Goal: Task Accomplishment & Management: Complete application form

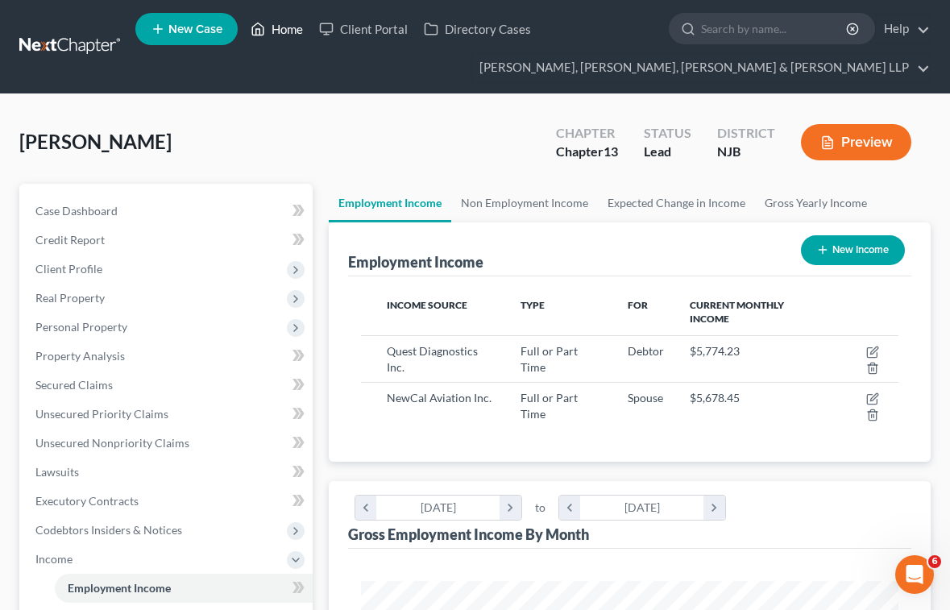
scroll to position [268, 571]
click at [293, 32] on link "Home" at bounding box center [277, 29] width 69 height 29
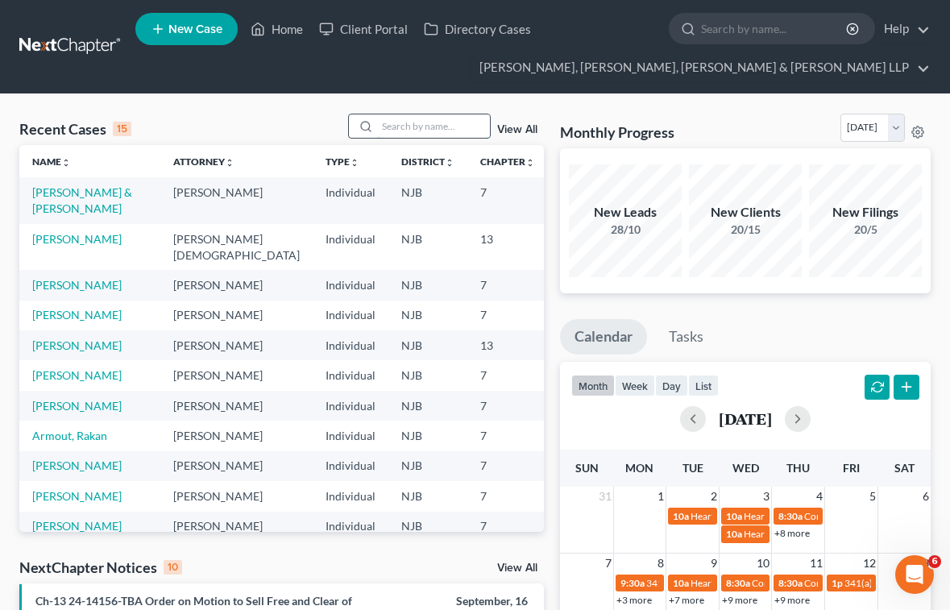
click at [429, 127] on input "search" at bounding box center [433, 125] width 113 height 23
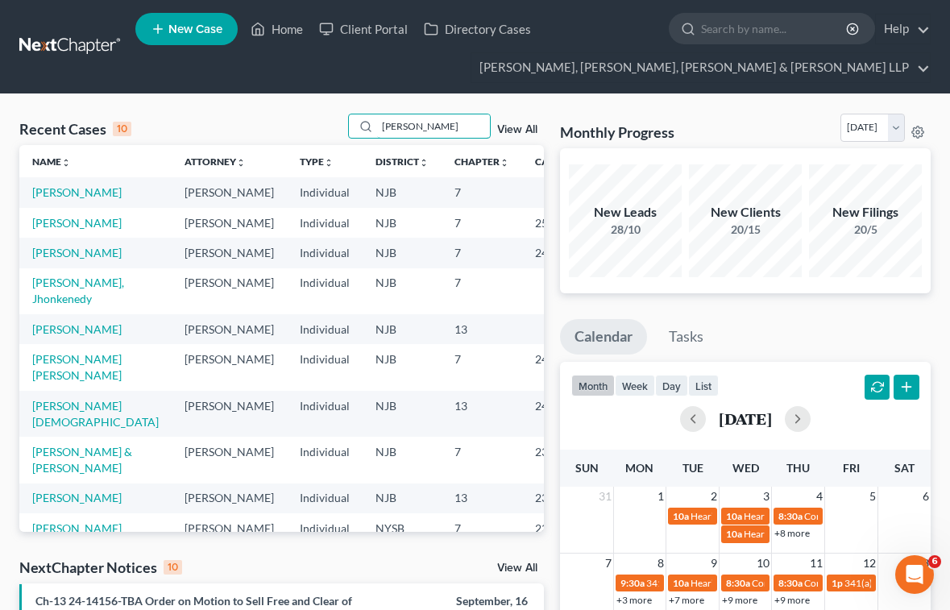
type input "[PERSON_NAME]"
click at [189, 34] on span "New Case" at bounding box center [195, 29] width 54 height 12
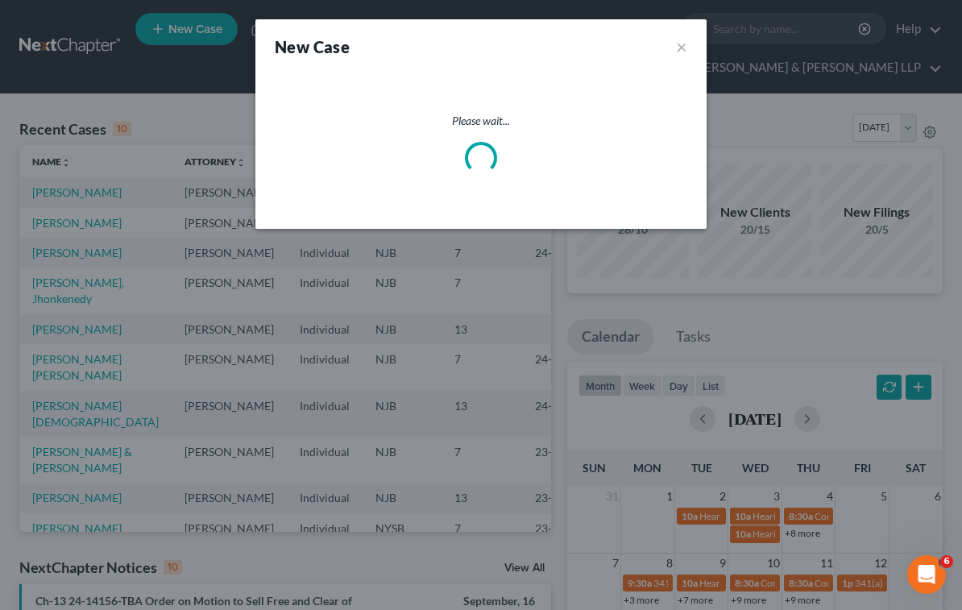
select select "51"
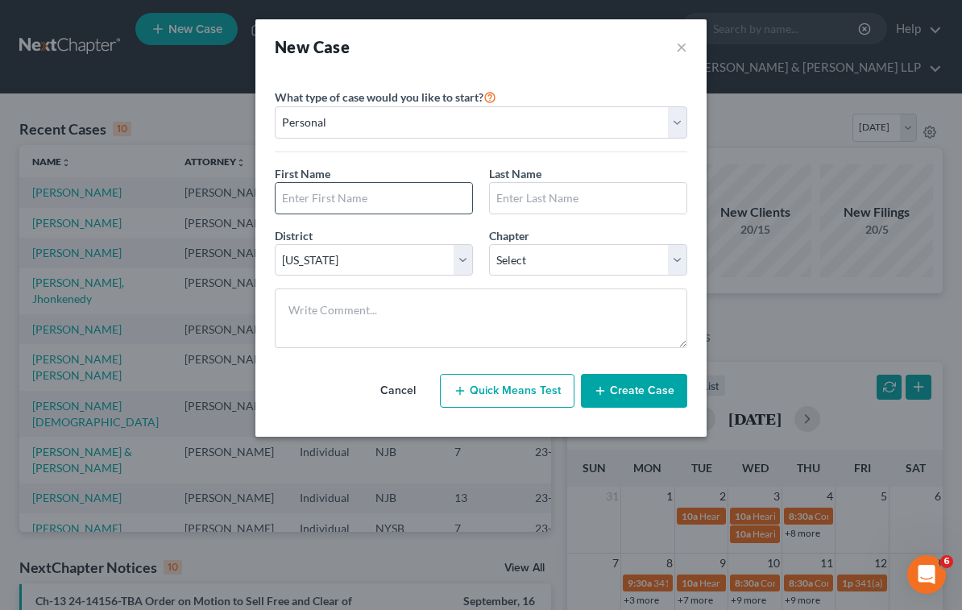
click at [378, 196] on input "text" at bounding box center [374, 198] width 197 height 31
type input "[PERSON_NAME]"
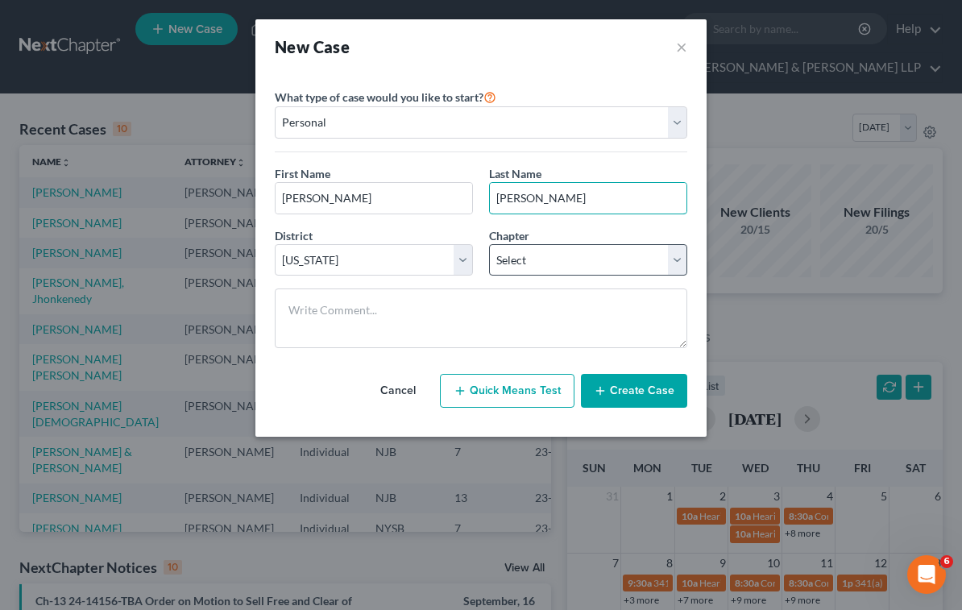
type input "[PERSON_NAME]"
click at [553, 257] on select "Select 7 11 12 13" at bounding box center [588, 260] width 198 height 32
select select "3"
click at [489, 244] on select "Select 7 11 12 13" at bounding box center [588, 260] width 198 height 32
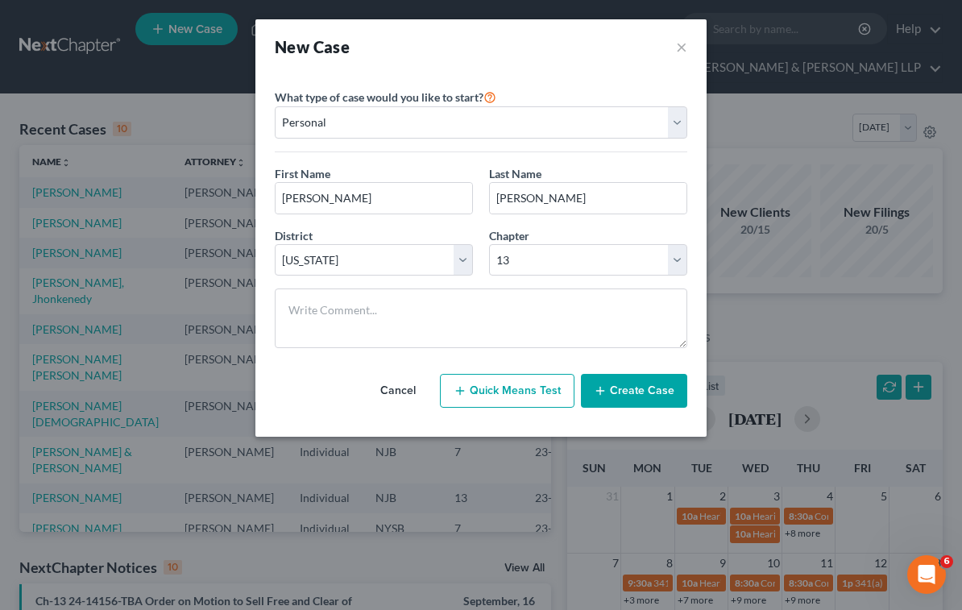
click at [625, 385] on button "Create Case" at bounding box center [634, 391] width 106 height 34
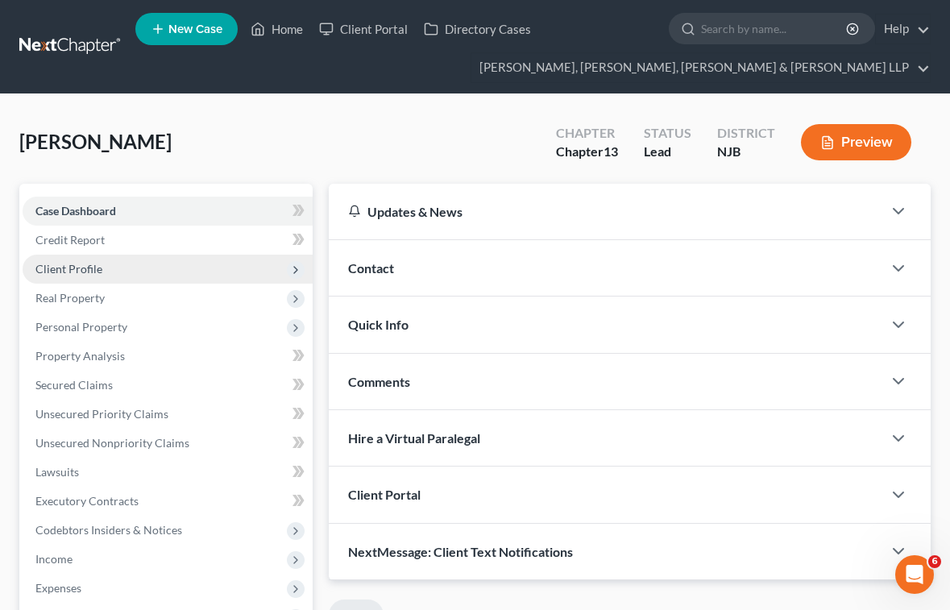
click at [77, 268] on span "Client Profile" at bounding box center [68, 269] width 67 height 14
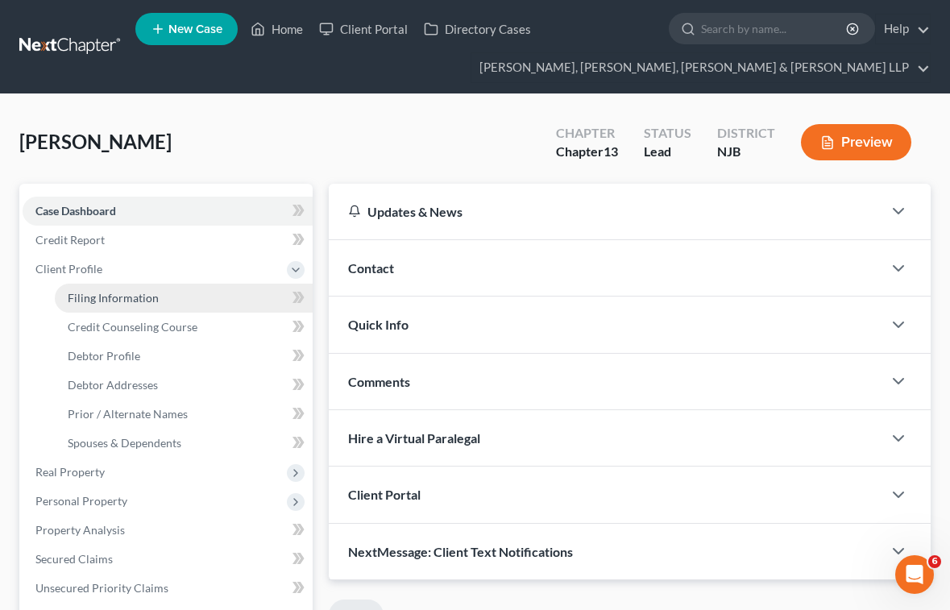
click at [88, 289] on link "Filing Information" at bounding box center [184, 298] width 258 height 29
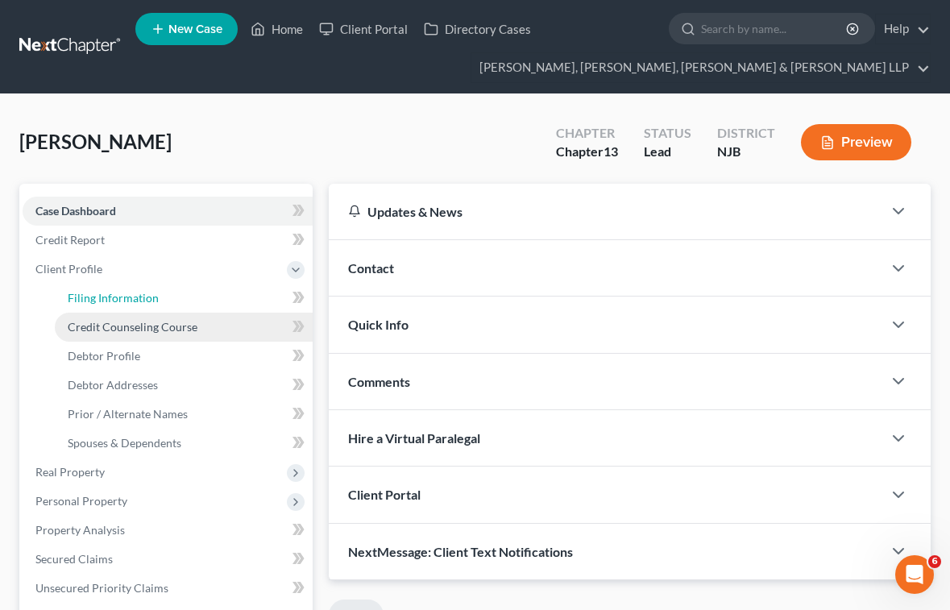
select select "1"
select select "0"
select select "3"
select select "51"
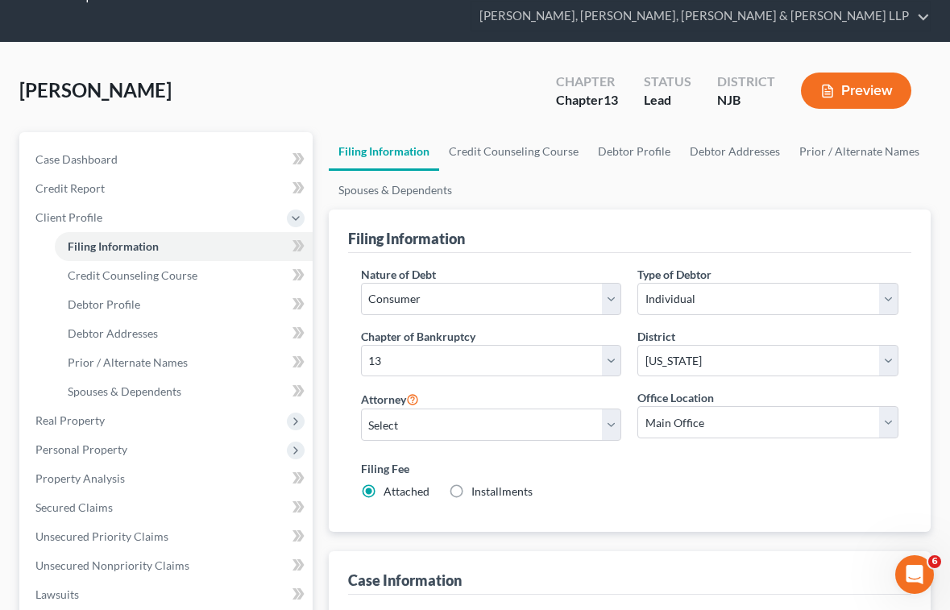
scroll to position [81, 0]
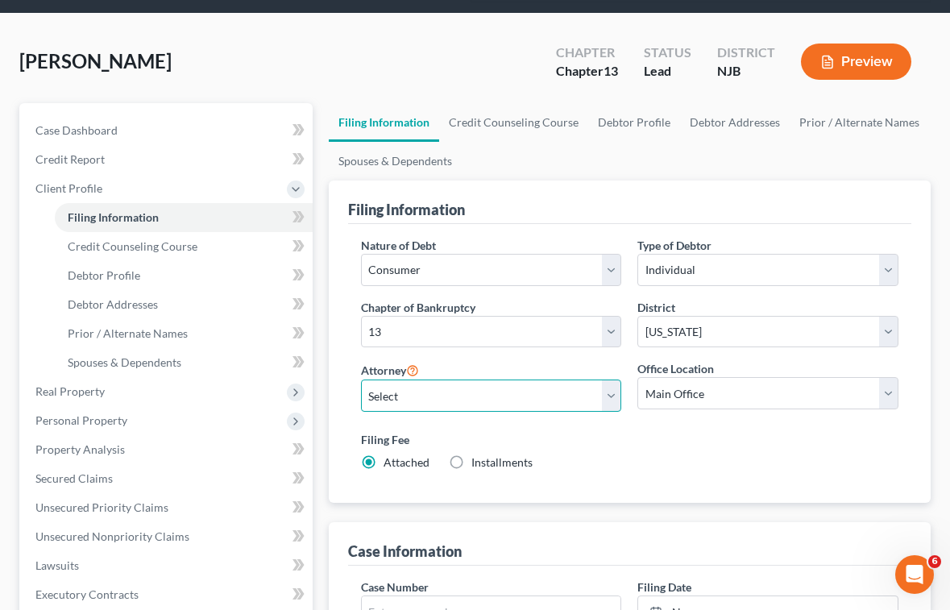
click at [491, 397] on select "Select [PERSON_NAME] - NJB [PERSON_NAME] - NYNB [PERSON_NAME] - NYEB [PERSON_NA…" at bounding box center [491, 396] width 261 height 32
select select "6"
click at [361, 380] on select "Select [PERSON_NAME] - NJB [PERSON_NAME] - NYNB [PERSON_NAME] - NYEB [PERSON_NA…" at bounding box center [491, 396] width 261 height 32
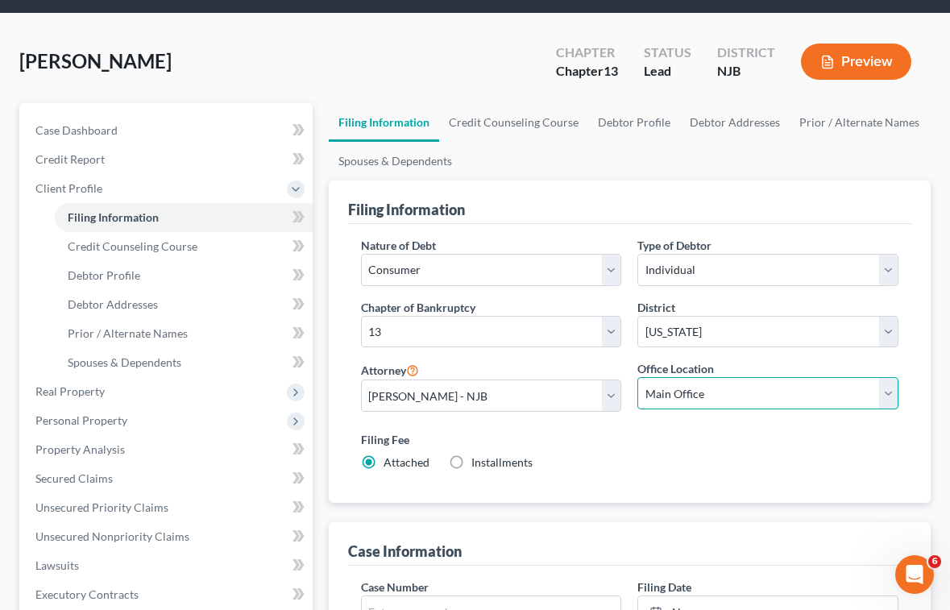
click at [679, 397] on select "Main Office Scura, [GEOGRAPHIC_DATA], [PERSON_NAME], [PERSON_NAME] & [PERSON_NA…" at bounding box center [767, 393] width 261 height 32
select select "0"
click at [637, 377] on select "Main Office Scura, [GEOGRAPHIC_DATA], [PERSON_NAME], [PERSON_NAME] & [PERSON_NA…" at bounding box center [767, 393] width 261 height 32
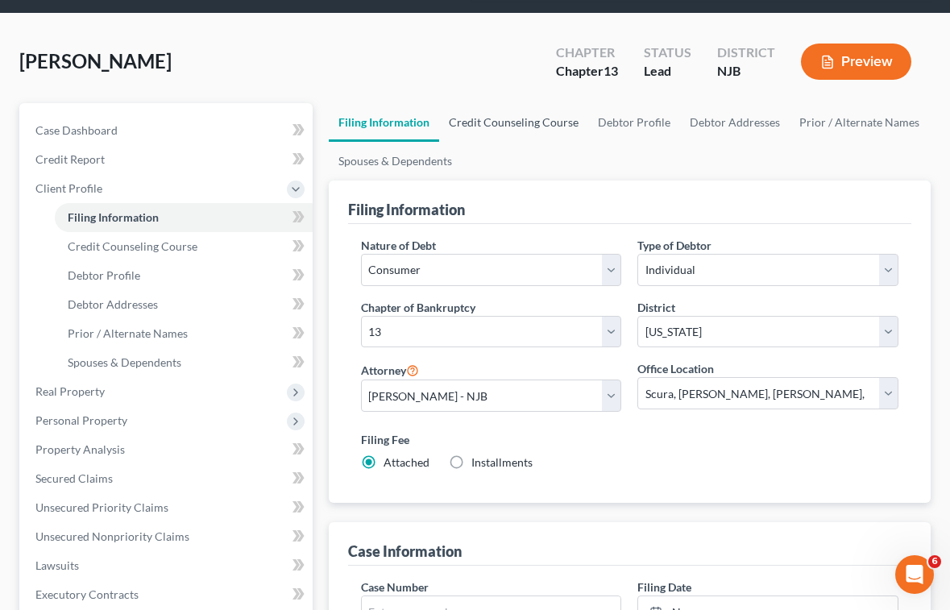
click at [500, 116] on link "Credit Counseling Course" at bounding box center [513, 122] width 149 height 39
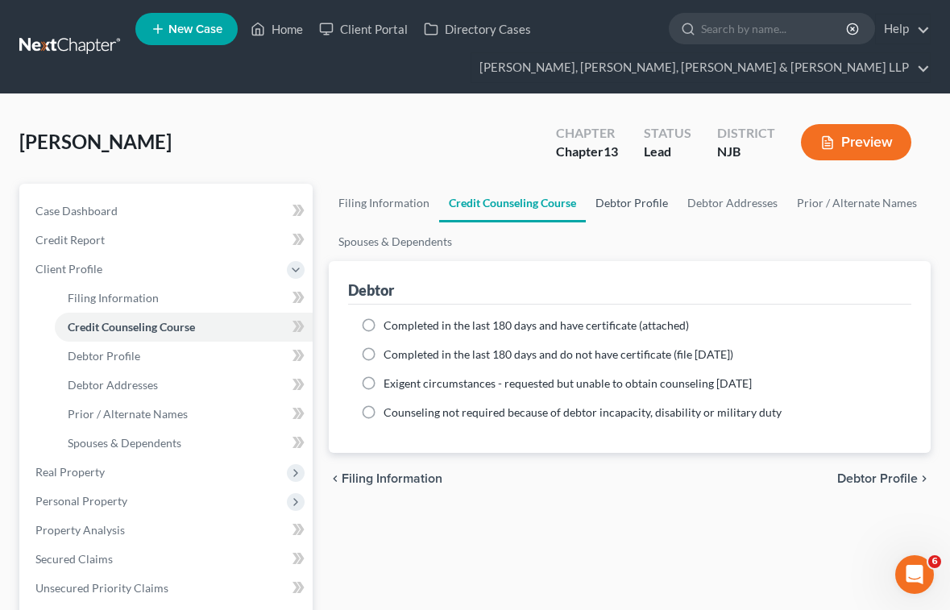
click at [622, 203] on link "Debtor Profile" at bounding box center [632, 203] width 92 height 39
select select "0"
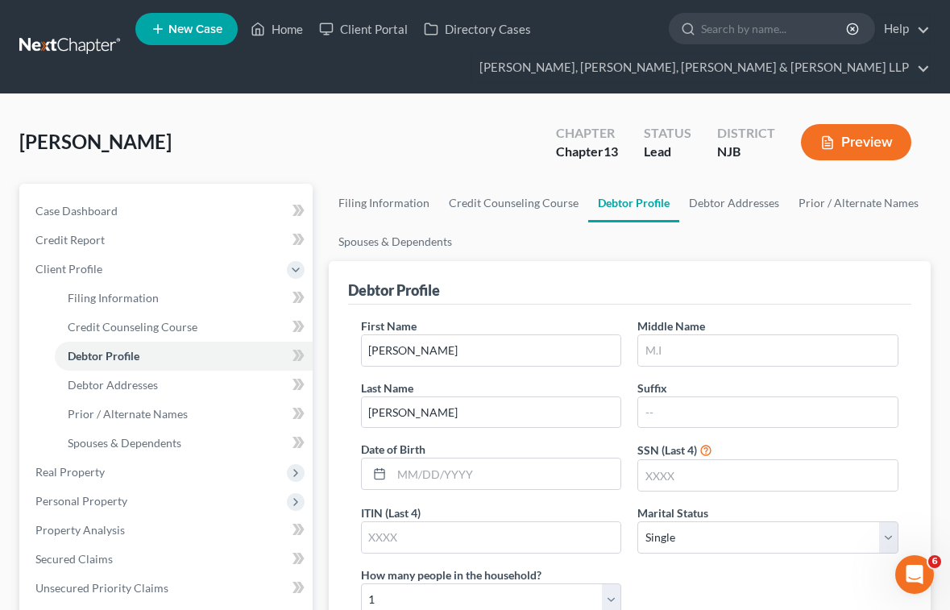
click at [578, 257] on ul "Filing Information Credit Counseling Course Debtor Profile Debtor Addresses Pri…" at bounding box center [630, 222] width 602 height 77
click at [678, 479] on input "text" at bounding box center [768, 475] width 260 height 31
type input "6908"
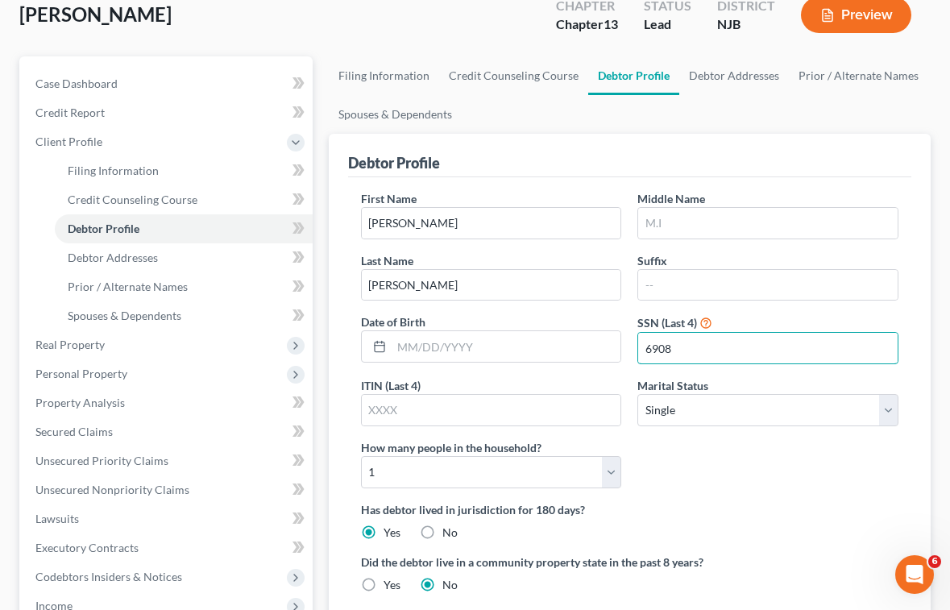
scroll to position [161, 0]
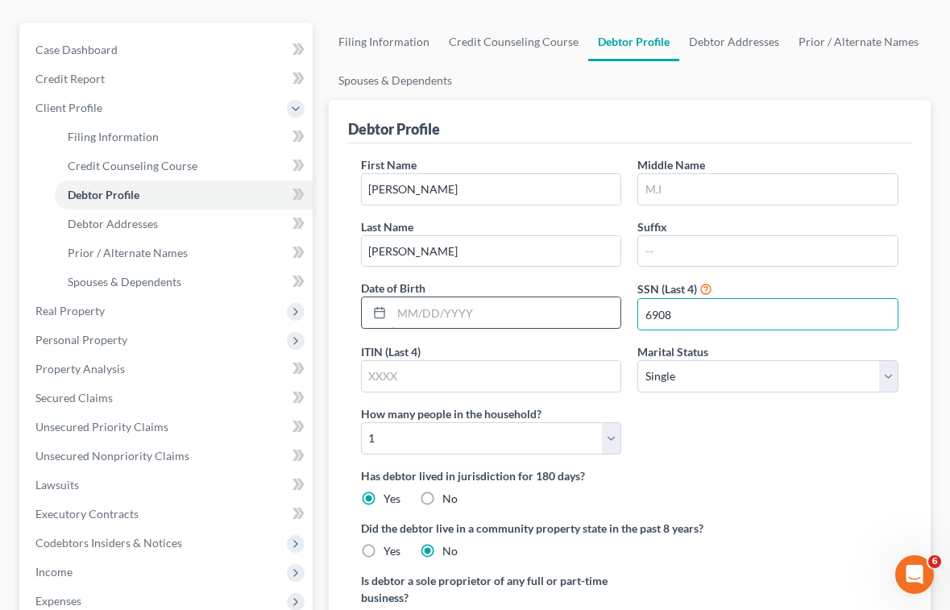
click at [438, 305] on input "text" at bounding box center [507, 312] width 230 height 31
paste input "05 /01/76"
type input "[DATE]"
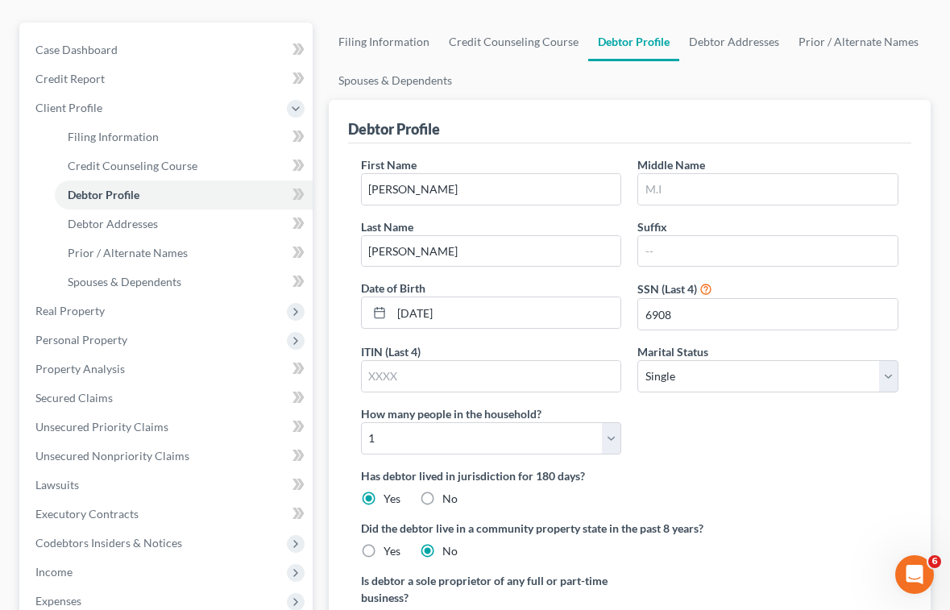
click at [671, 441] on div "First Name [PERSON_NAME] Middle Name Last Name [PERSON_NAME] Date of Birth [DEM…" at bounding box center [630, 311] width 554 height 311
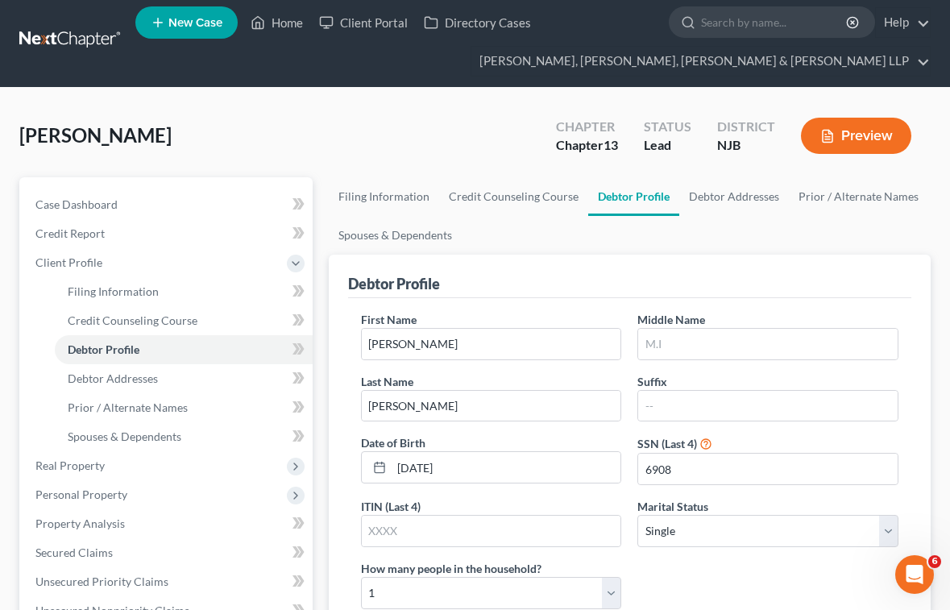
scroll to position [0, 0]
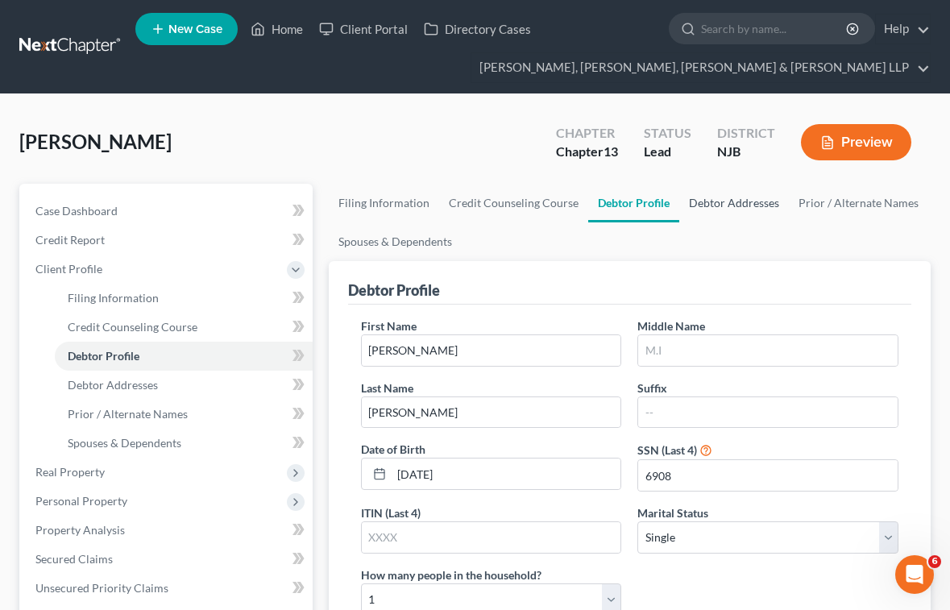
click at [737, 201] on link "Debtor Addresses" at bounding box center [734, 203] width 110 height 39
select select "0"
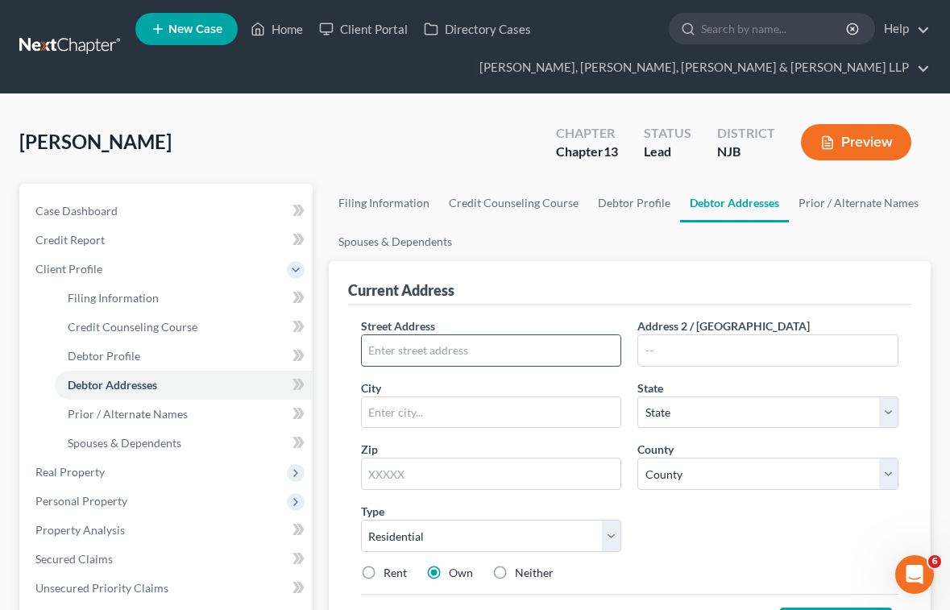
click at [488, 343] on input "text" at bounding box center [492, 350] width 260 height 31
type input "[STREET_ADDRESS][PERSON_NAME]"
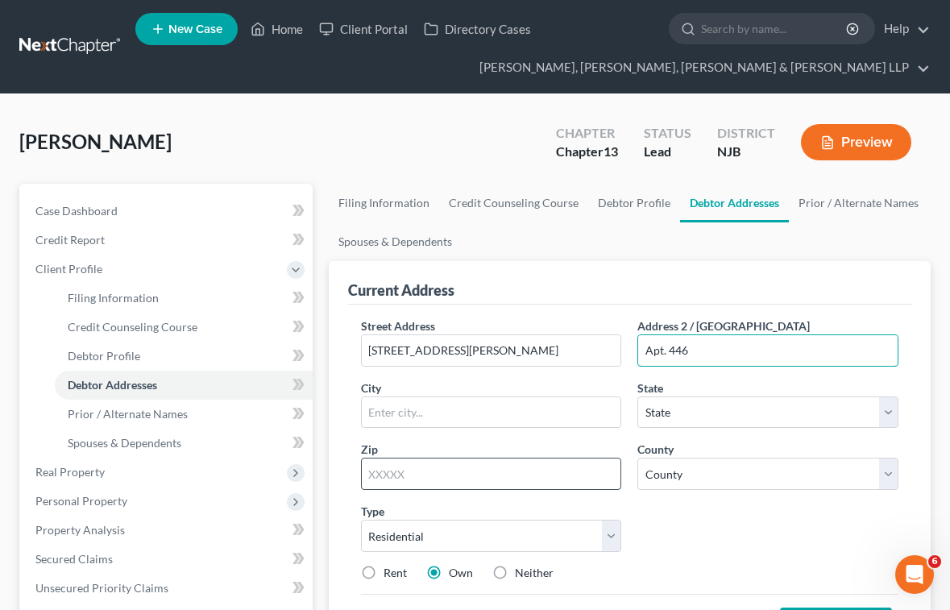
type input "Apt. 446"
click at [471, 468] on input "text" at bounding box center [491, 474] width 261 height 32
type input "07306"
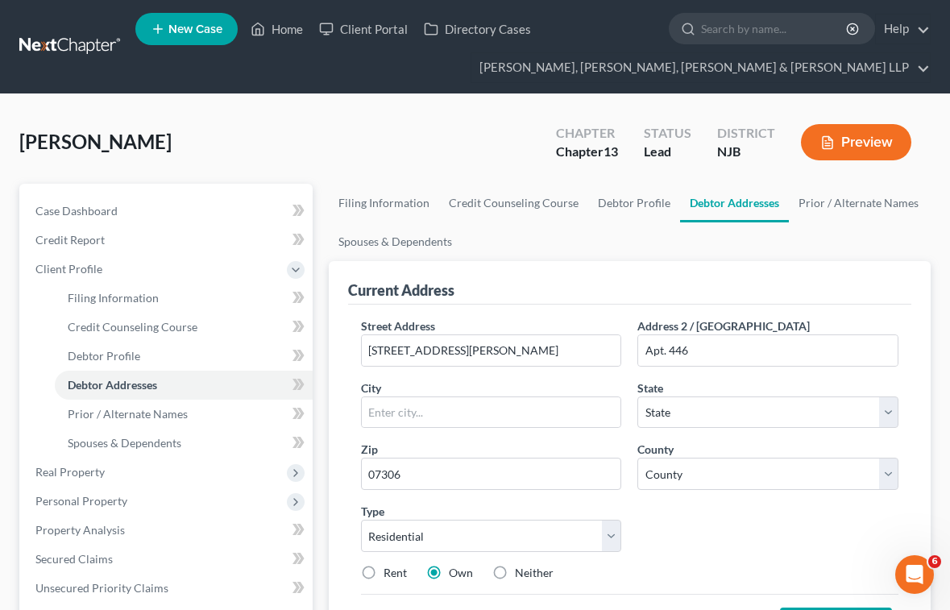
click at [699, 544] on div "Street Address * [STREET_ADDRESS][PERSON_NAME] * State * State [US_STATE] AK AR…" at bounding box center [630, 456] width 554 height 276
type input "[GEOGRAPHIC_DATA]"
select select "33"
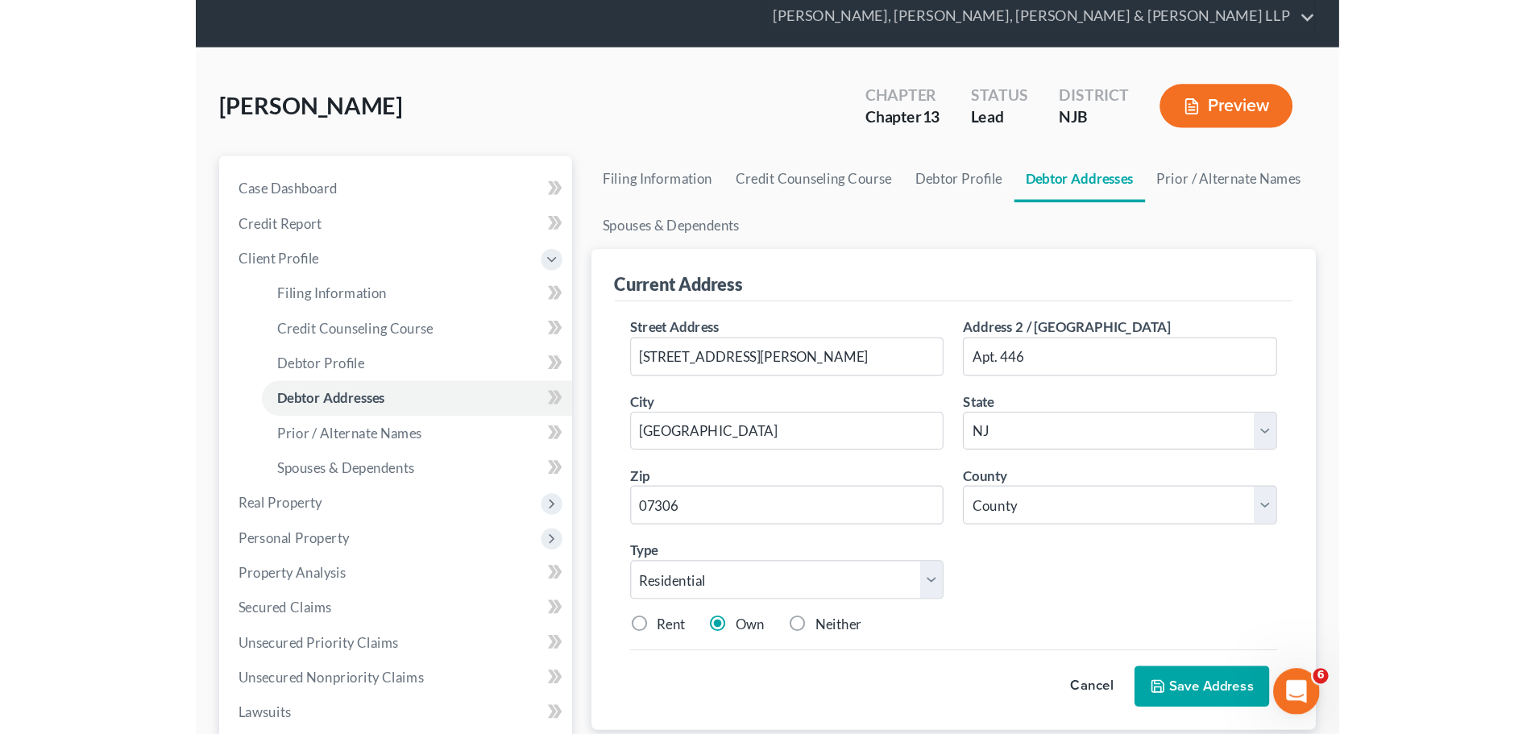
scroll to position [81, 0]
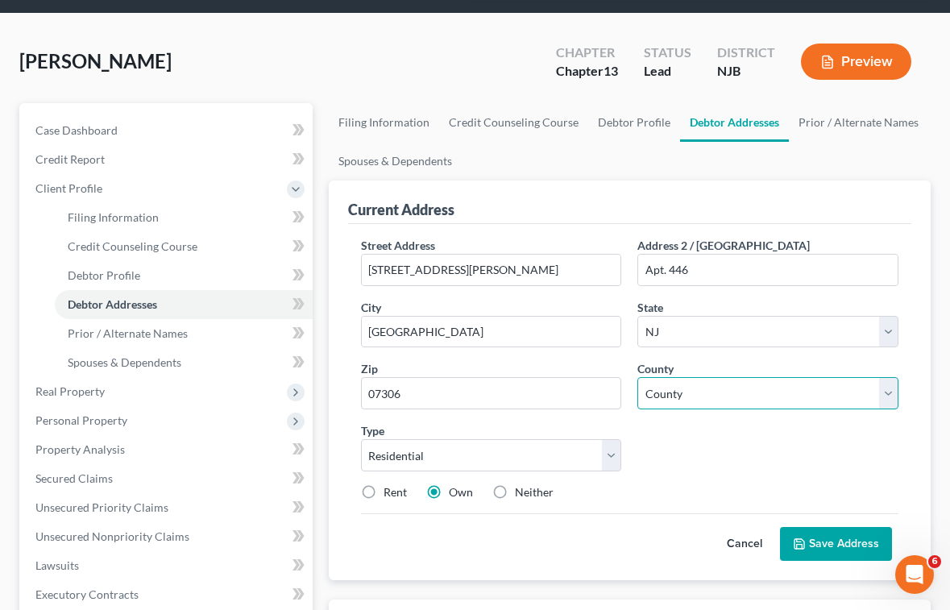
click at [687, 393] on select "County [GEOGRAPHIC_DATA] [GEOGRAPHIC_DATA] [GEOGRAPHIC_DATA] [GEOGRAPHIC_DATA] …" at bounding box center [767, 393] width 261 height 32
select select "8"
click at [637, 377] on select "County [GEOGRAPHIC_DATA] [GEOGRAPHIC_DATA] [GEOGRAPHIC_DATA] [GEOGRAPHIC_DATA] …" at bounding box center [767, 393] width 261 height 32
click at [751, 466] on div "Street Address * [STREET_ADDRESS][PERSON_NAME] * [GEOGRAPHIC_DATA] * State [US_…" at bounding box center [630, 375] width 554 height 276
click at [846, 542] on button "Save Address" at bounding box center [836, 544] width 112 height 34
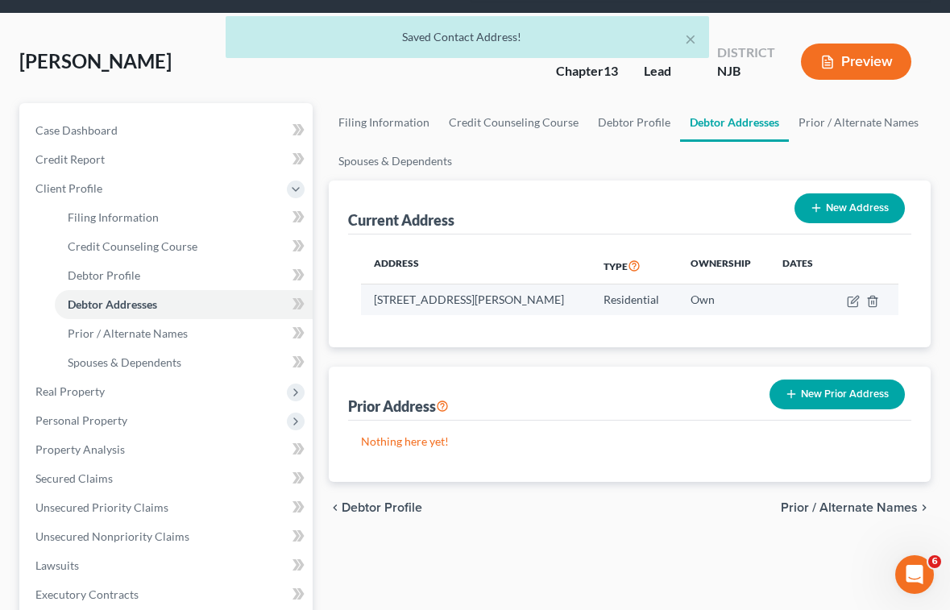
drag, startPoint x: 422, startPoint y: 318, endPoint x: 393, endPoint y: 296, distance: 35.6
click at [369, 291] on td "[STREET_ADDRESS][PERSON_NAME]" at bounding box center [476, 299] width 230 height 31
copy td "[STREET_ADDRESS][PERSON_NAME]"
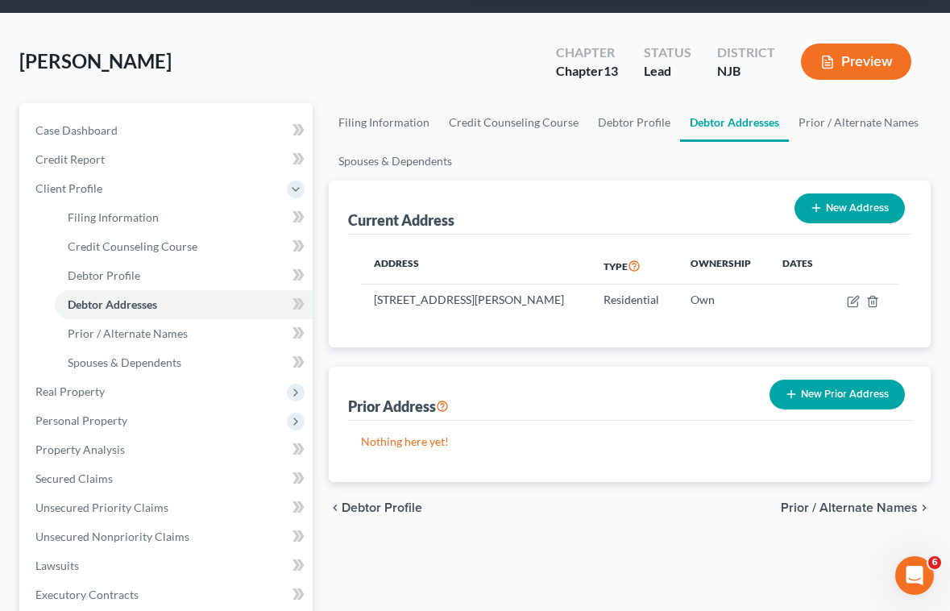
click at [358, 55] on div "[PERSON_NAME] Upgraded Chapter Chapter 13 Status Lead District NJB Preview" at bounding box center [475, 68] width 912 height 70
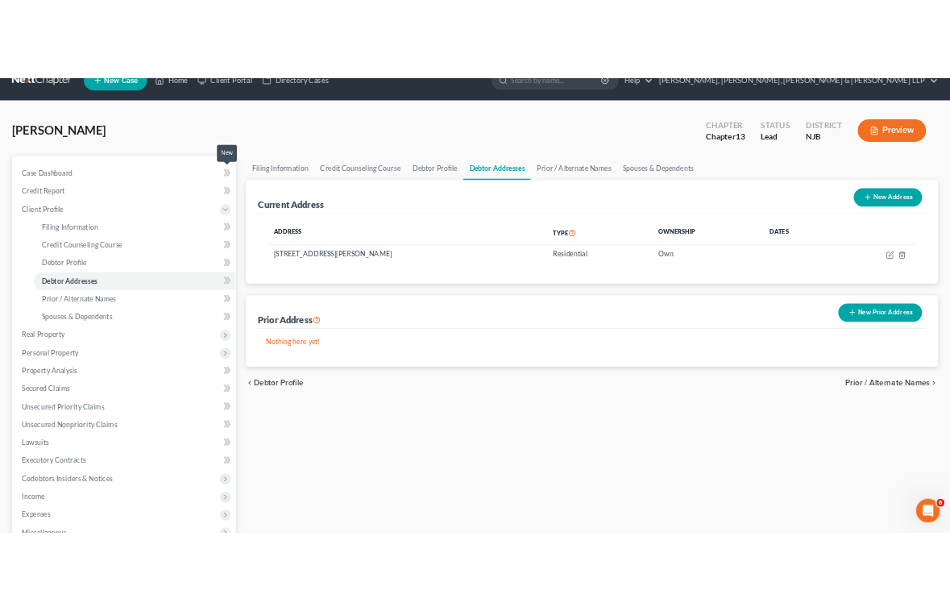
scroll to position [0, 0]
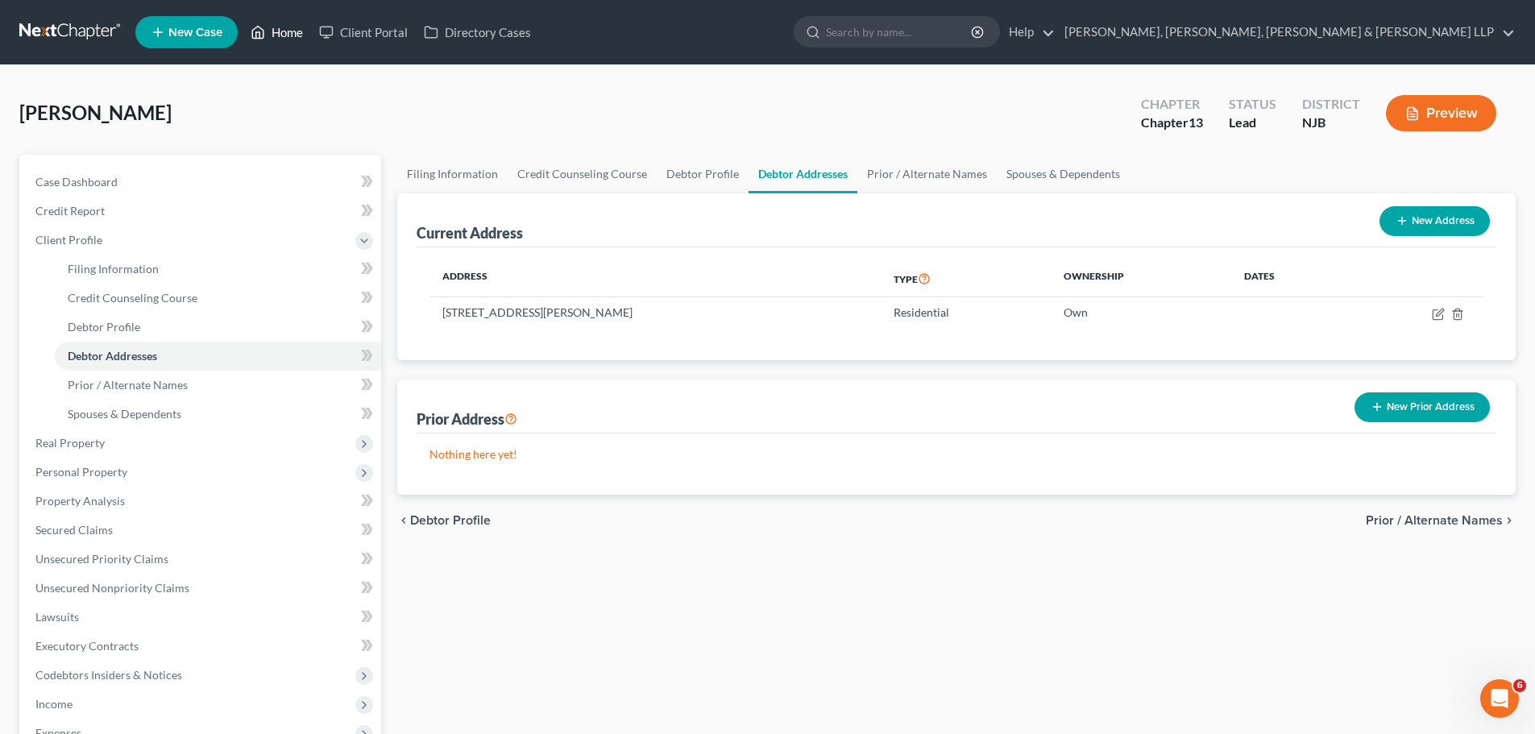
click at [285, 33] on link "Home" at bounding box center [277, 32] width 69 height 29
